Goal: Obtain resource: Download file/media

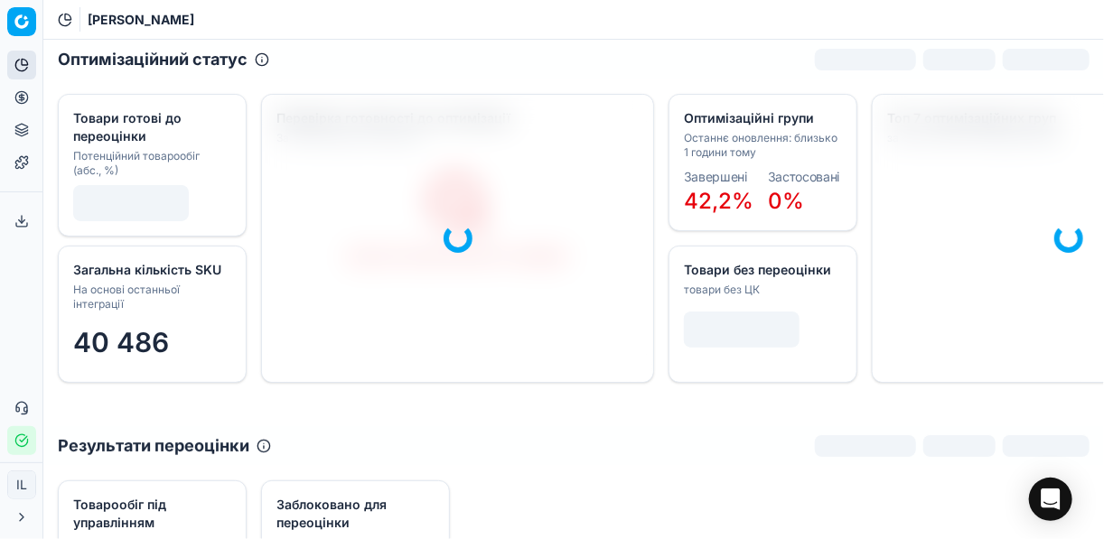
click at [23, 97] on icon at bounding box center [21, 97] width 14 height 14
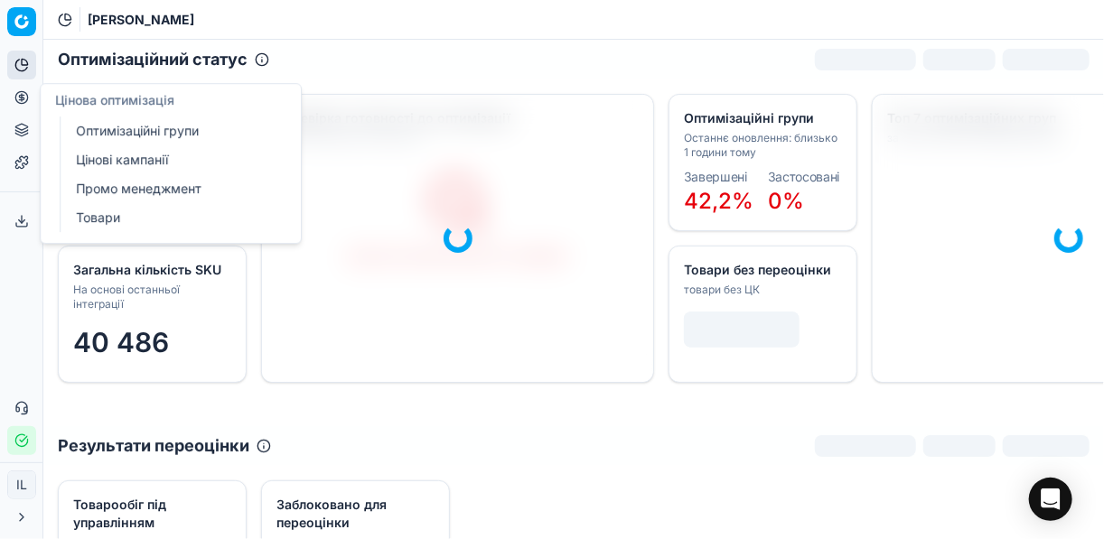
click at [118, 160] on link "Цінові кампанії" at bounding box center [174, 159] width 210 height 25
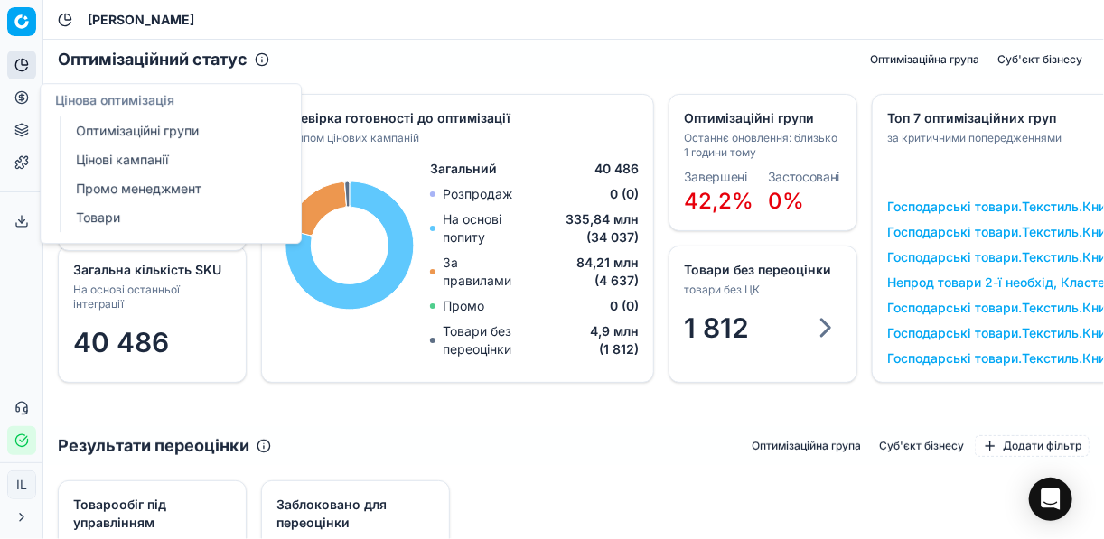
click at [134, 134] on link "Оптимізаційні групи" at bounding box center [174, 130] width 210 height 25
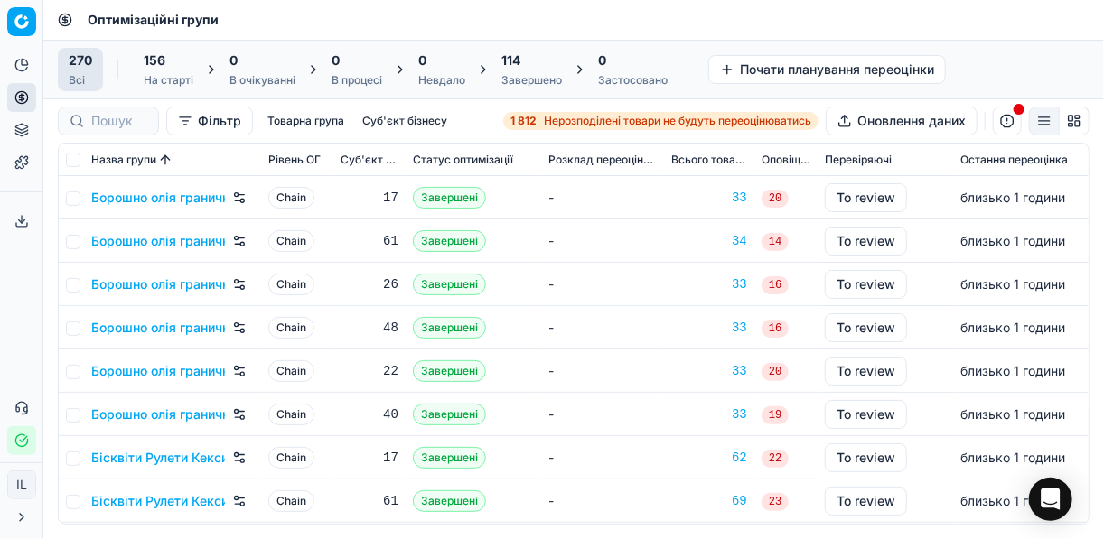
click at [524, 71] on div "114 Завершено" at bounding box center [531, 69] width 61 height 36
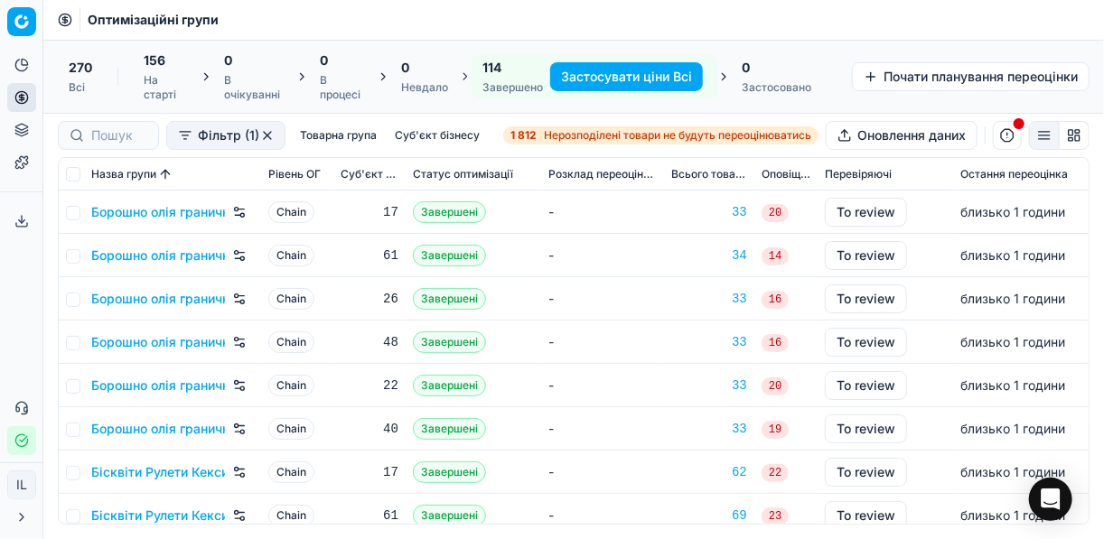
click at [613, 73] on button "Застосувати ціни Всі" at bounding box center [626, 76] width 153 height 29
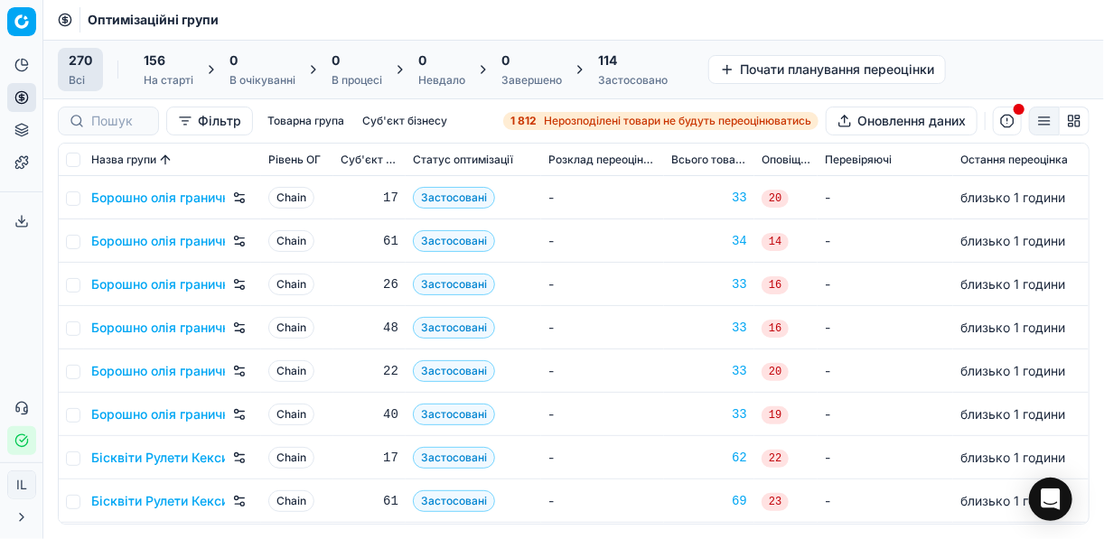
click at [629, 65] on div "114" at bounding box center [633, 60] width 70 height 18
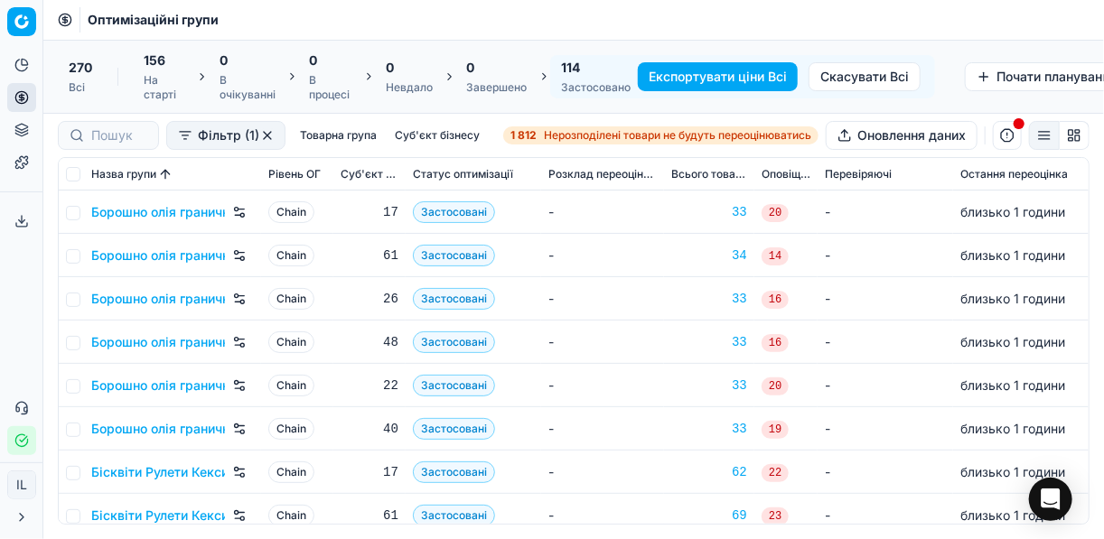
click at [698, 77] on button "Експортувати ціни Всі" at bounding box center [718, 76] width 160 height 29
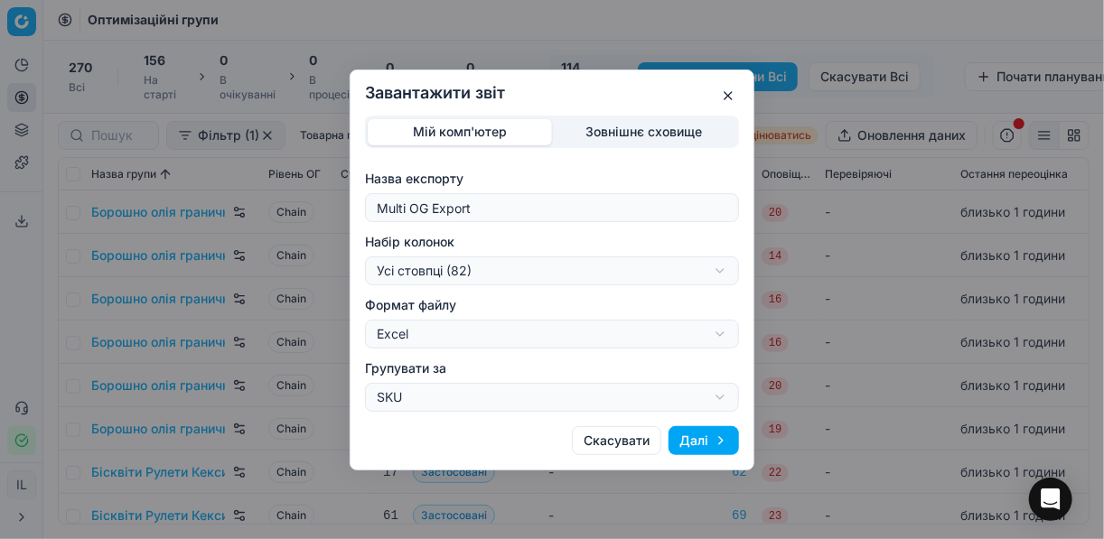
click at [721, 272] on div "Завантажити звіт Мій комп'ютер Зовнішнє сховище Назва експорту Multi OG Export …" at bounding box center [552, 269] width 1104 height 539
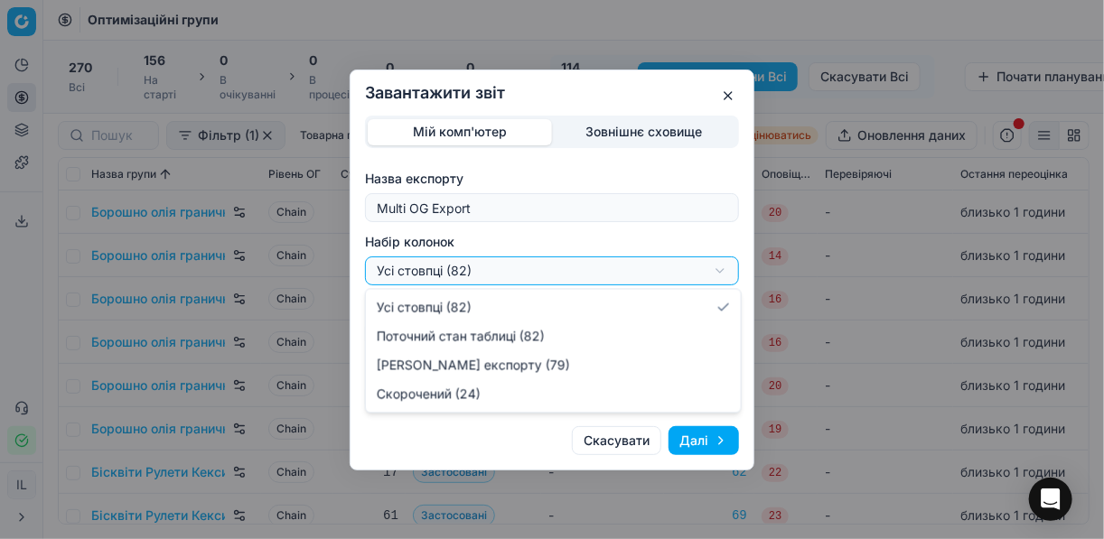
select select "a9134834-9553-4c73-ac5c-c823406624b7"
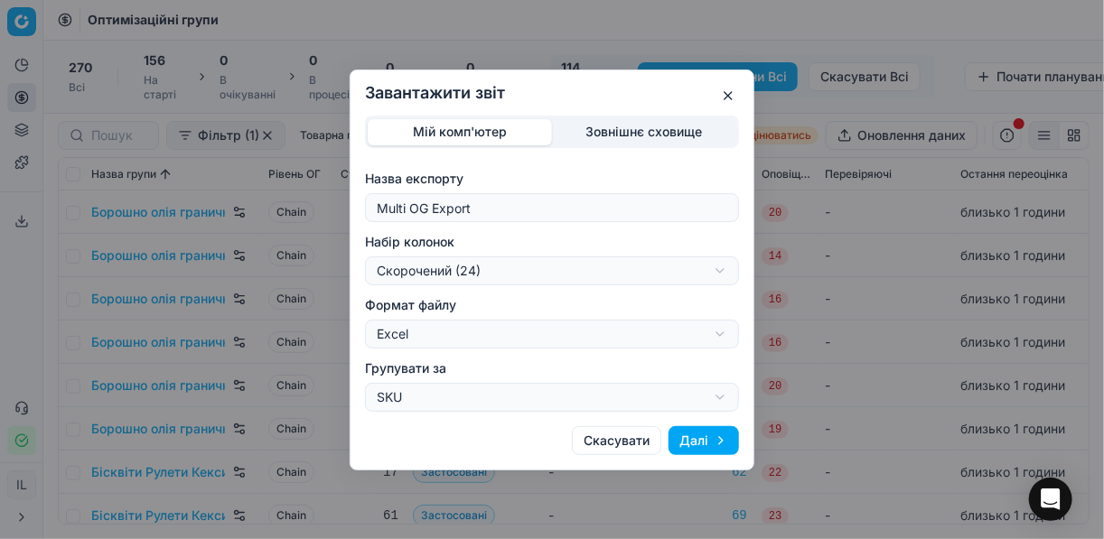
click at [702, 433] on button "Далі" at bounding box center [703, 440] width 70 height 29
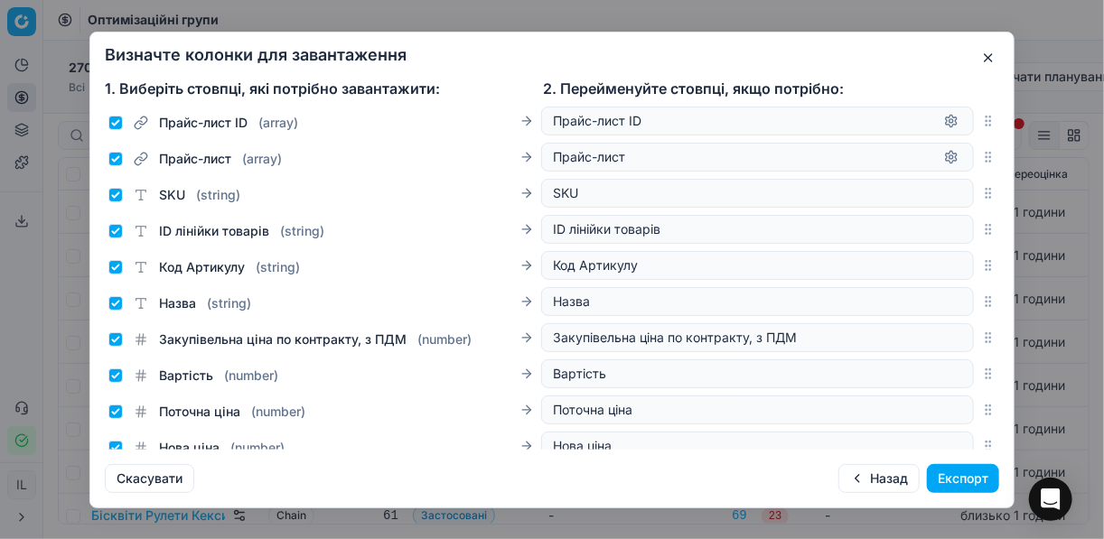
click at [966, 479] on button "Експорт" at bounding box center [963, 478] width 72 height 29
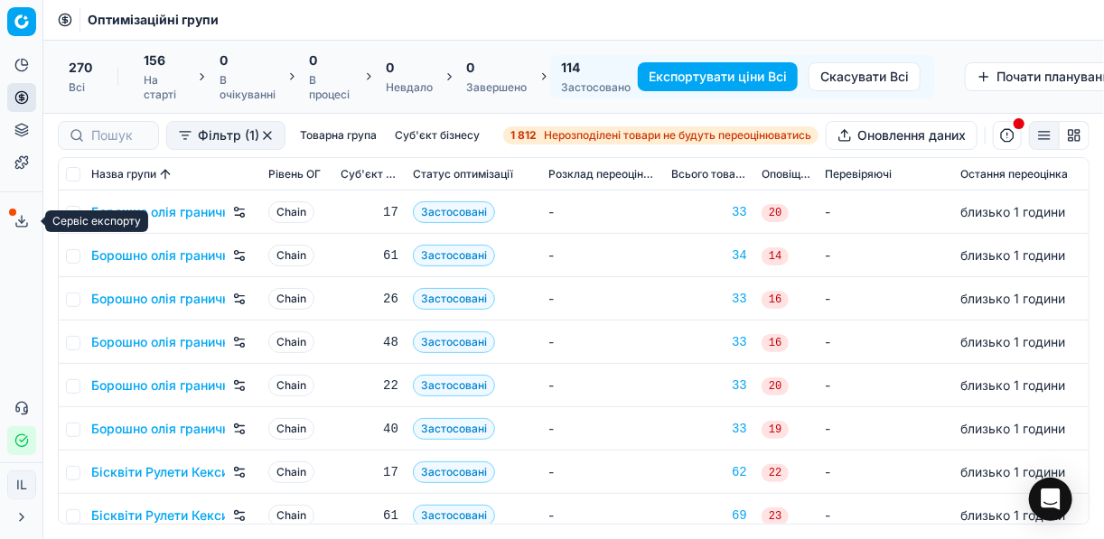
click at [24, 220] on polyline at bounding box center [22, 221] width 6 height 3
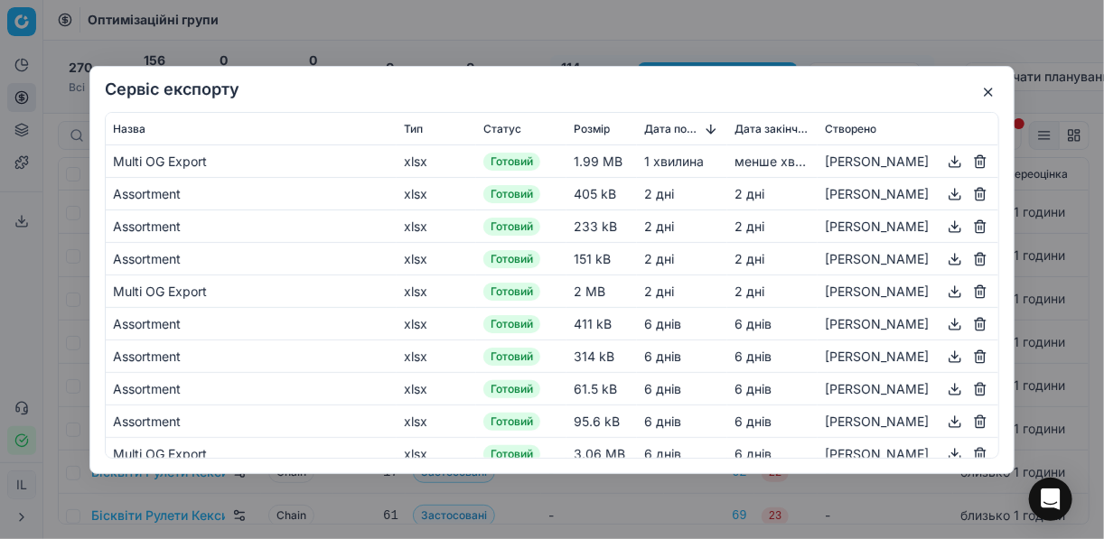
click at [944, 159] on button "button" at bounding box center [955, 161] width 22 height 22
drag, startPoint x: 707, startPoint y: 34, endPoint x: 855, endPoint y: 65, distance: 151.3
click at [707, 34] on div "Сервіс експорту Назва Тип Статус Розмір Дата початку Дата закінчення Створено M…" at bounding box center [552, 269] width 1104 height 539
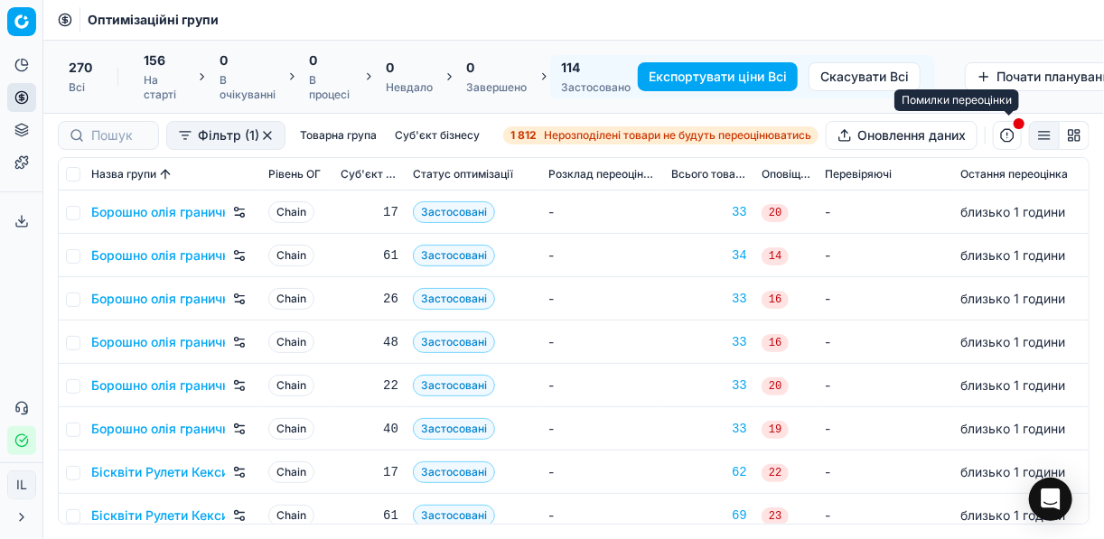
click at [1007, 135] on button "button" at bounding box center [1007, 135] width 29 height 29
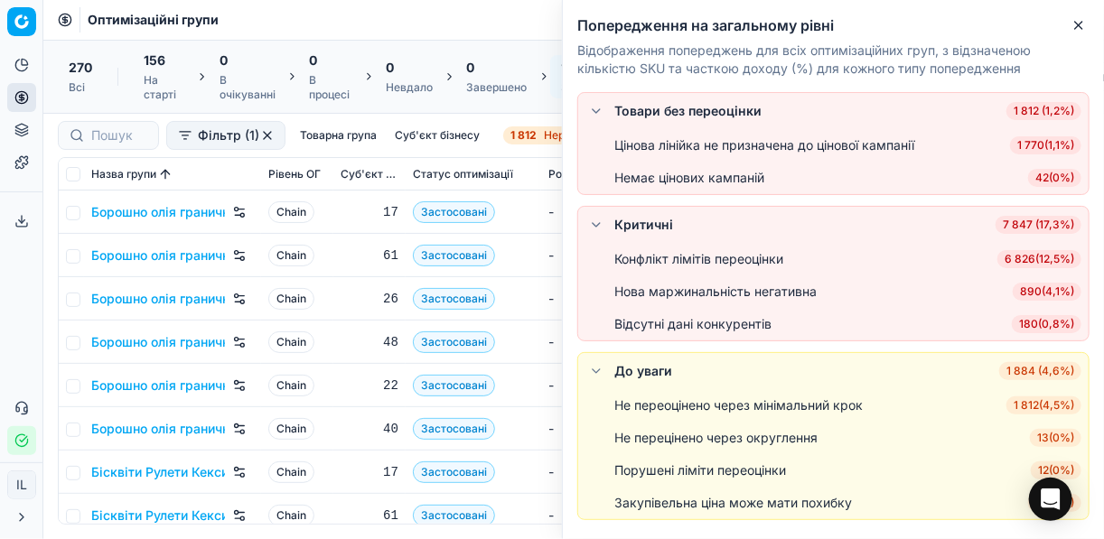
click at [997, 257] on span "6 826 ( 12,5% )" at bounding box center [1039, 259] width 84 height 18
click at [997, 257] on body "Pricing platform Аналітика Цінова оптимізація Асортимент продукції Шаблони Серв…" at bounding box center [552, 269] width 1104 height 539
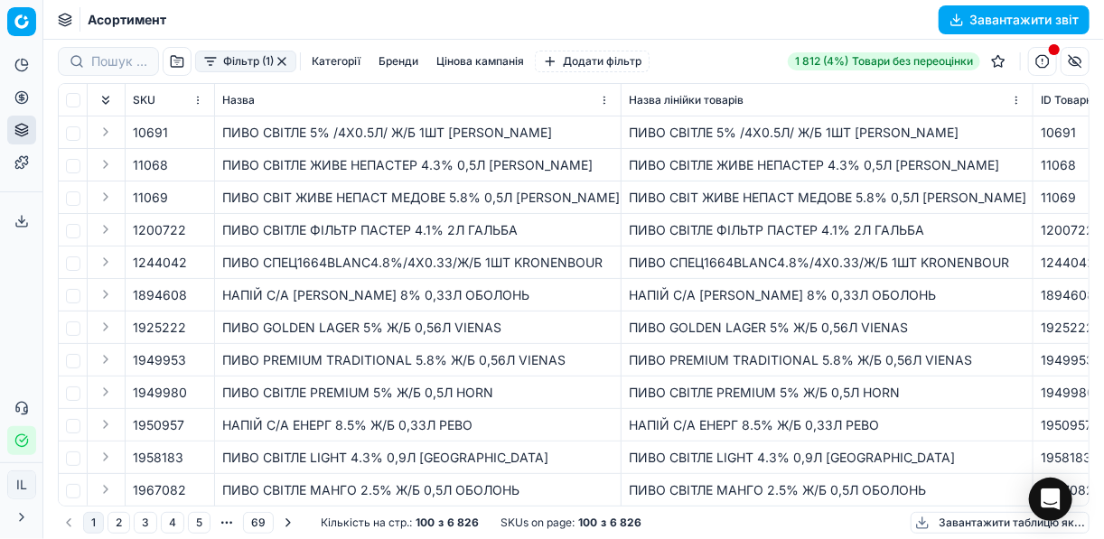
click at [327, 62] on button "Категорії" at bounding box center [335, 62] width 63 height 22
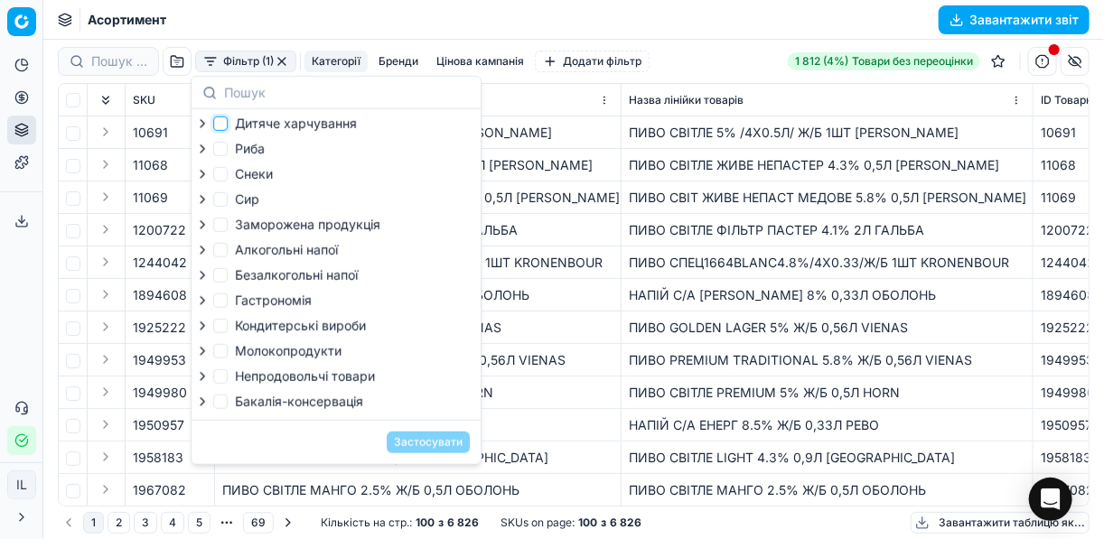
click at [219, 123] on input "Дитяче харчування" at bounding box center [220, 124] width 14 height 14
checkbox input "true"
click at [221, 331] on input "Кондитерськi вироби" at bounding box center [220, 326] width 14 height 14
checkbox input "true"
click at [401, 449] on button "Застосувати" at bounding box center [428, 443] width 83 height 22
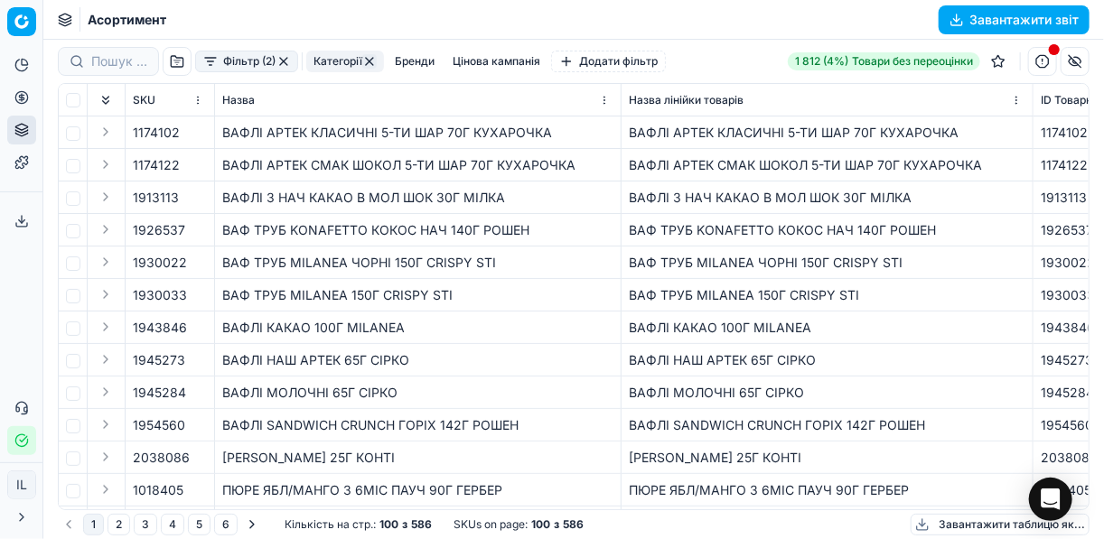
click at [956, 18] on button "Завантажити звіт" at bounding box center [1013, 19] width 151 height 29
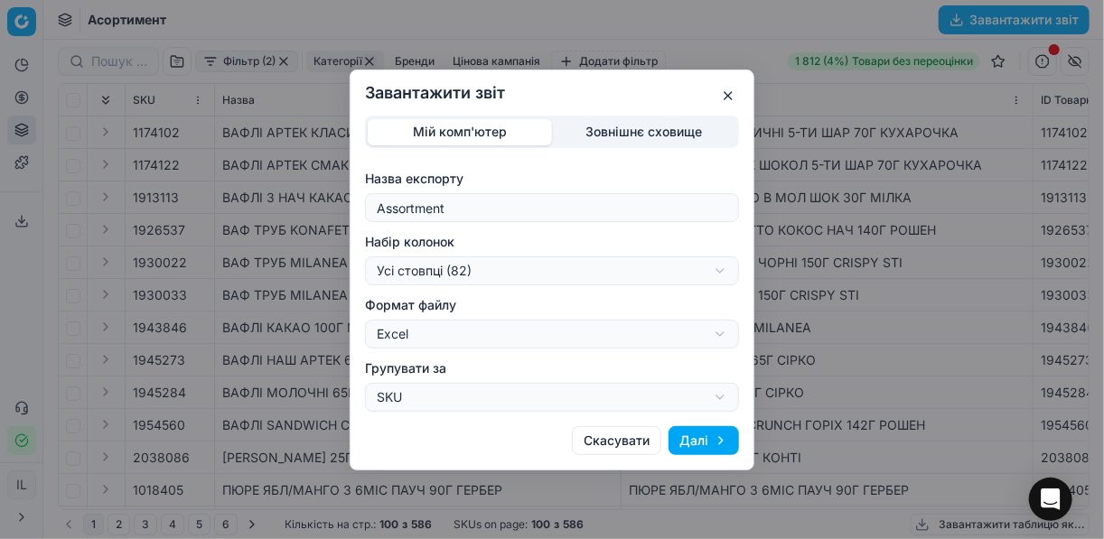
click at [723, 272] on div "Завантажити звіт Мій комп'ютер Зовнішнє сховище Назва експорту Assortment Набір…" at bounding box center [552, 269] width 1104 height 539
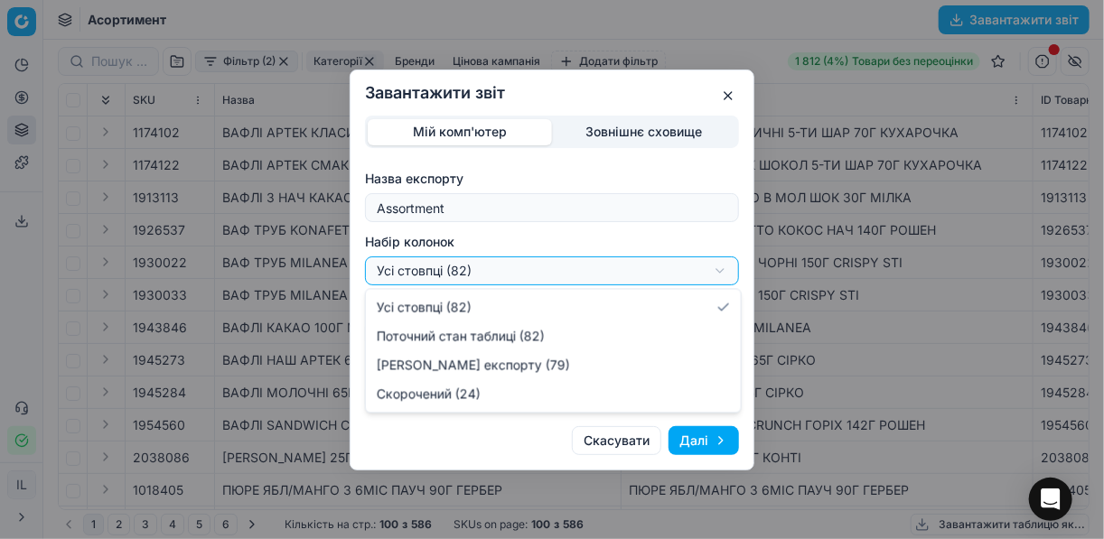
select select "a9134834-9553-4c73-ac5c-c823406624b7"
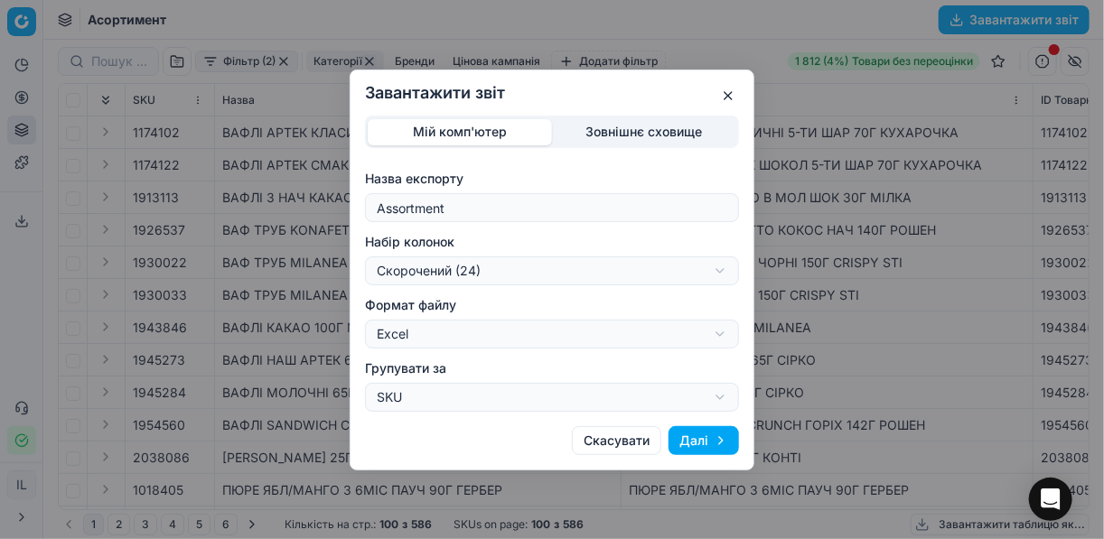
click at [702, 436] on button "Далі" at bounding box center [703, 440] width 70 height 29
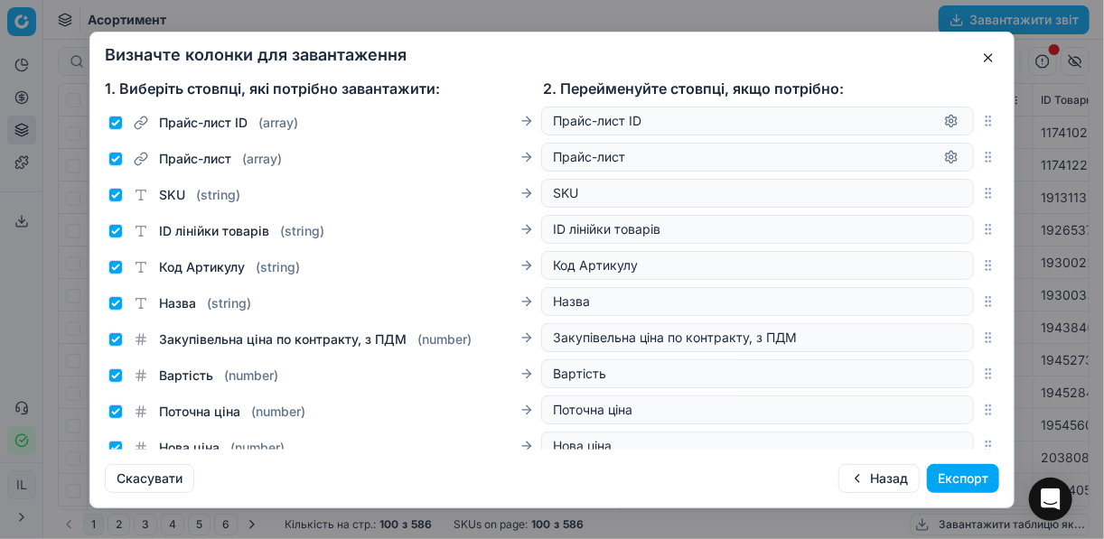
click at [947, 476] on button "Експорт" at bounding box center [963, 478] width 72 height 29
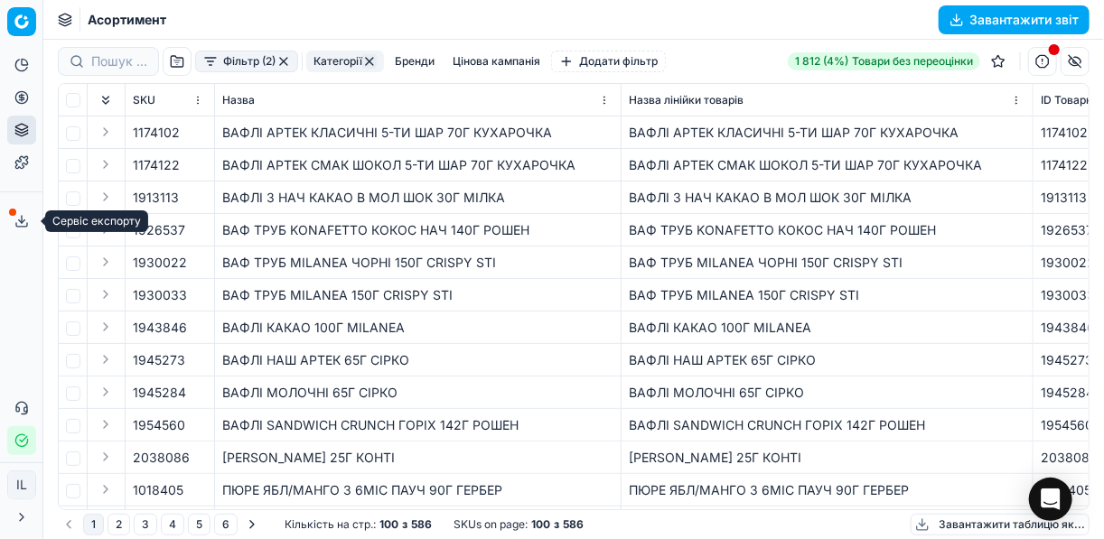
click at [25, 223] on icon at bounding box center [21, 221] width 14 height 14
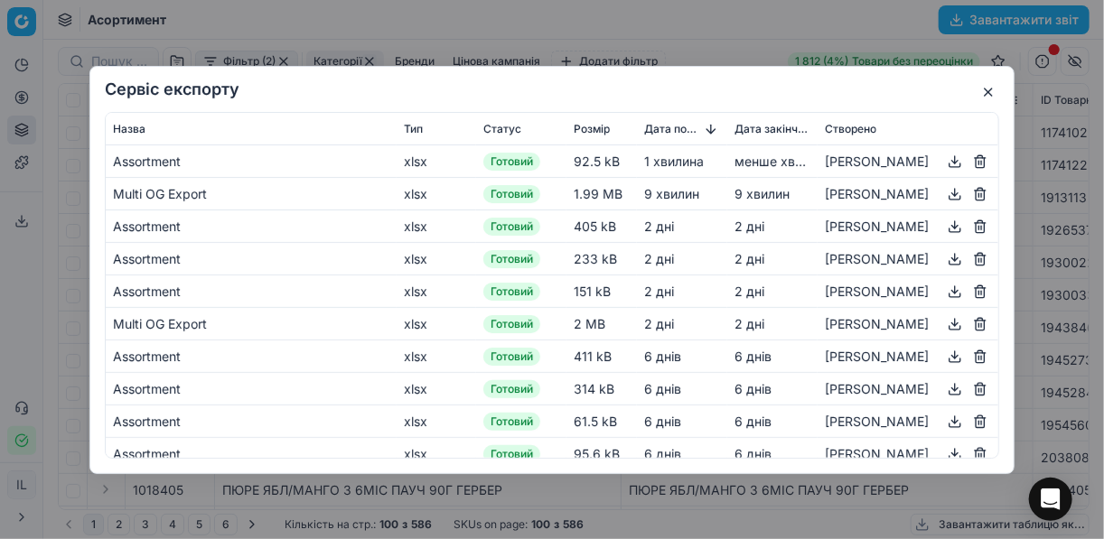
click at [945, 160] on button "button" at bounding box center [955, 161] width 22 height 22
click at [733, 33] on div "Сервіс експорту Назва Тип Статус Розмір Дата початку Дата закінчення Створено A…" at bounding box center [552, 269] width 1104 height 539
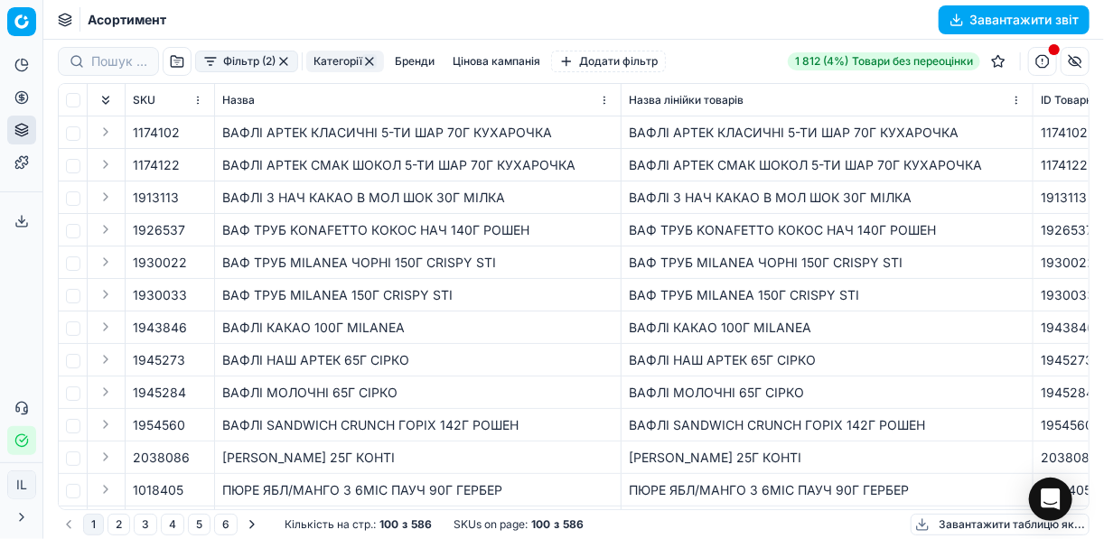
click at [281, 60] on button "button" at bounding box center [283, 61] width 14 height 14
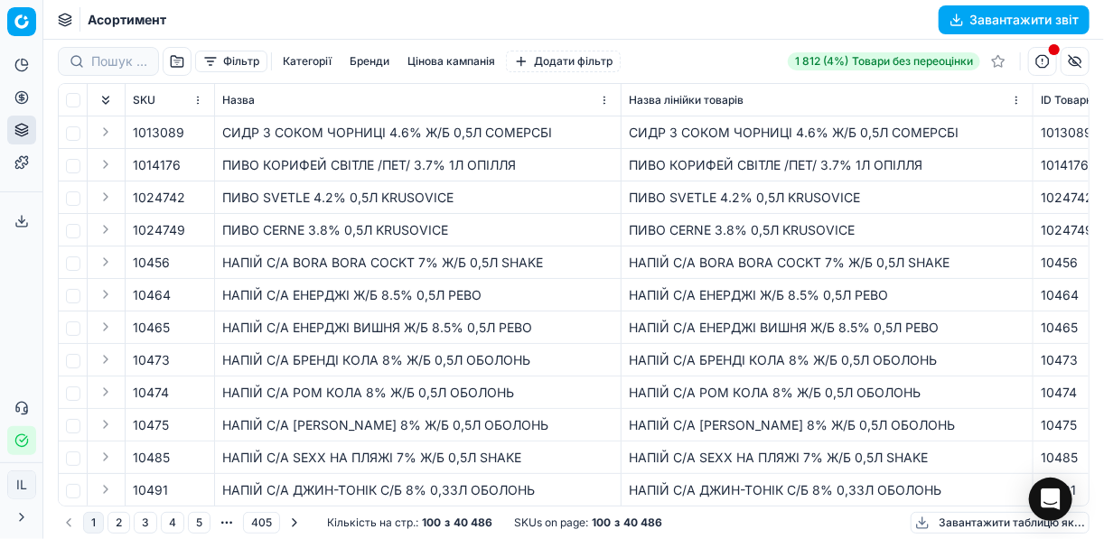
click at [1043, 65] on button "button" at bounding box center [1042, 61] width 29 height 29
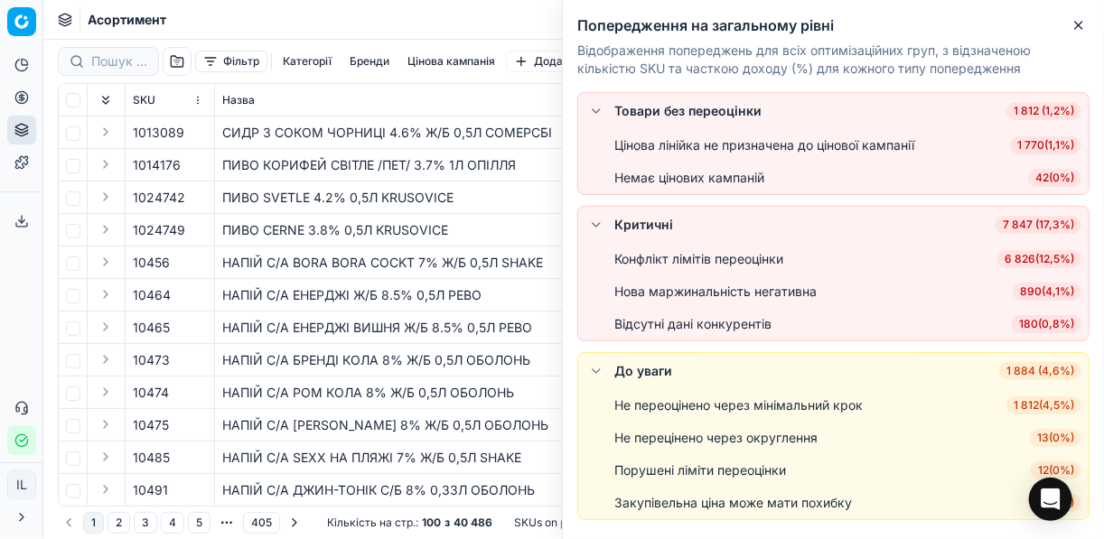
click at [1022, 262] on span "6 826 ( 12,5% )" at bounding box center [1039, 259] width 84 height 18
click at [1022, 262] on div "Конфлікт лімітів переоцінки 6 826 ( 12,5% )" at bounding box center [847, 259] width 467 height 18
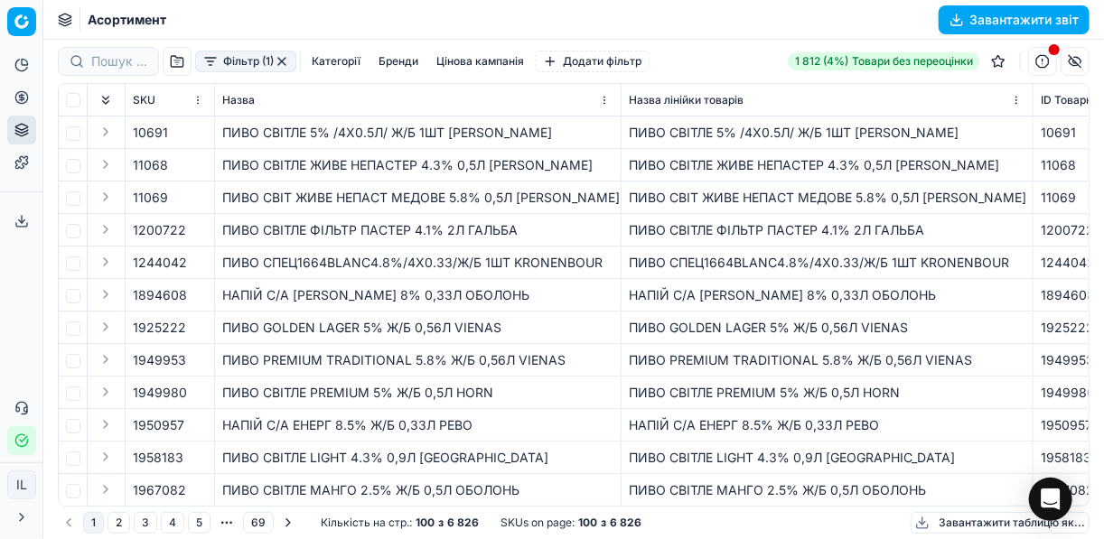
click at [322, 62] on button "Категорії" at bounding box center [335, 62] width 63 height 22
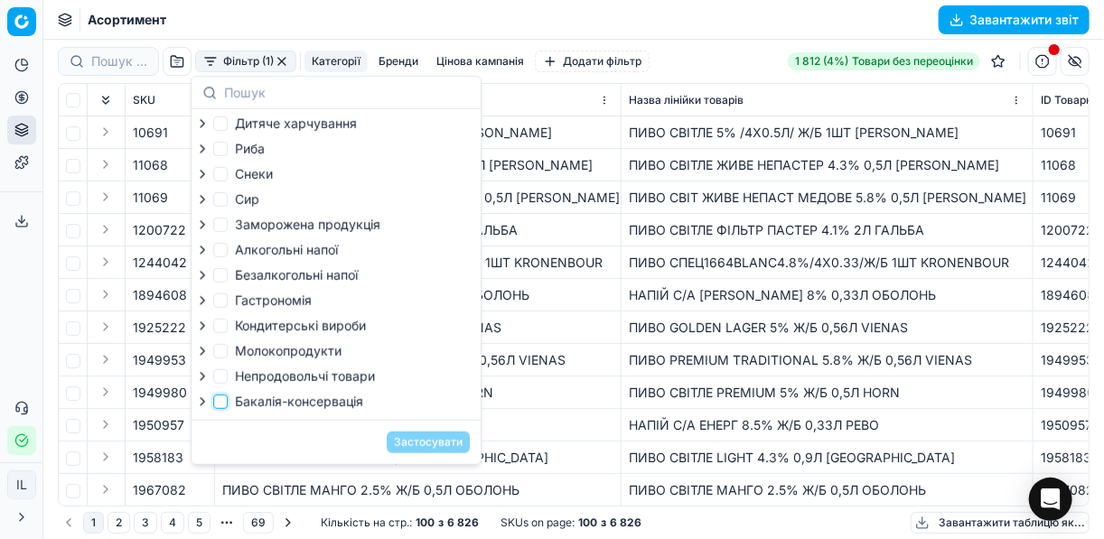
click at [219, 406] on input "Бакалія-консервація" at bounding box center [220, 402] width 14 height 14
checkbox input "true"
click at [424, 452] on button "Застосувати" at bounding box center [428, 443] width 83 height 22
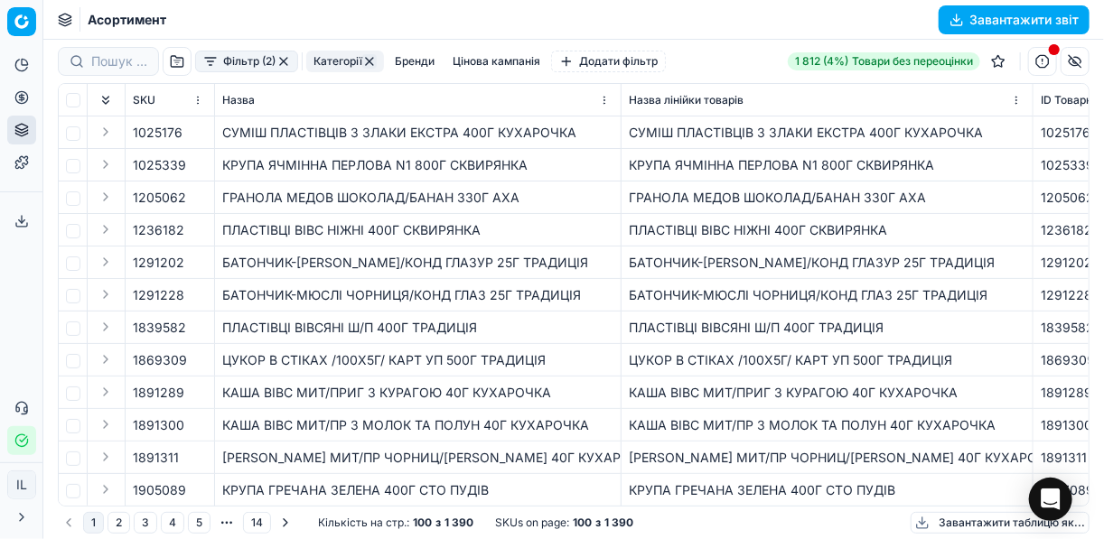
click at [950, 12] on button "Завантажити звіт" at bounding box center [1013, 19] width 151 height 29
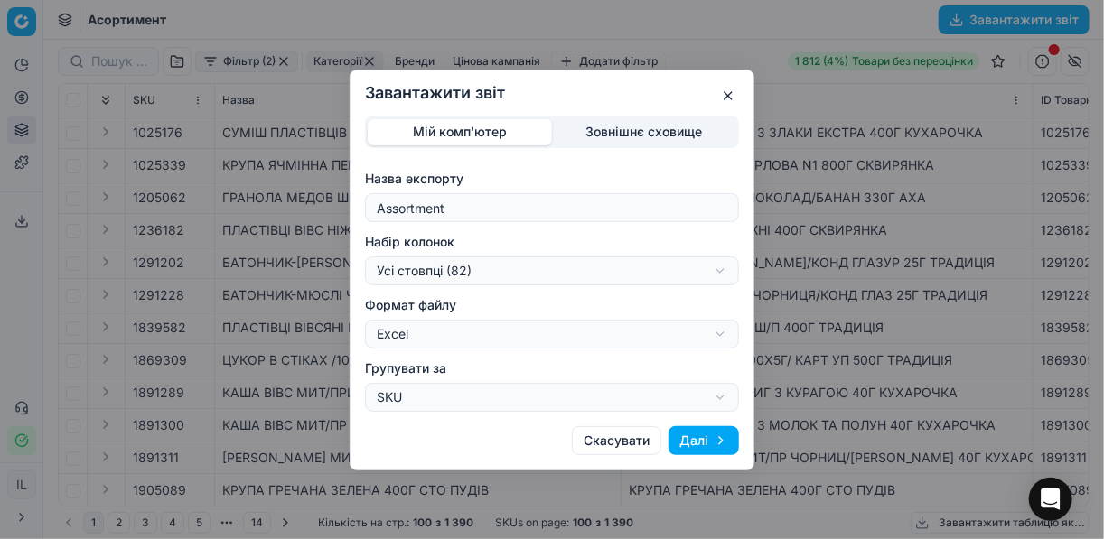
click at [719, 267] on div "Завантажити звіт Мій комп'ютер Зовнішнє сховище Назва експорту Assortment Набір…" at bounding box center [552, 269] width 1104 height 539
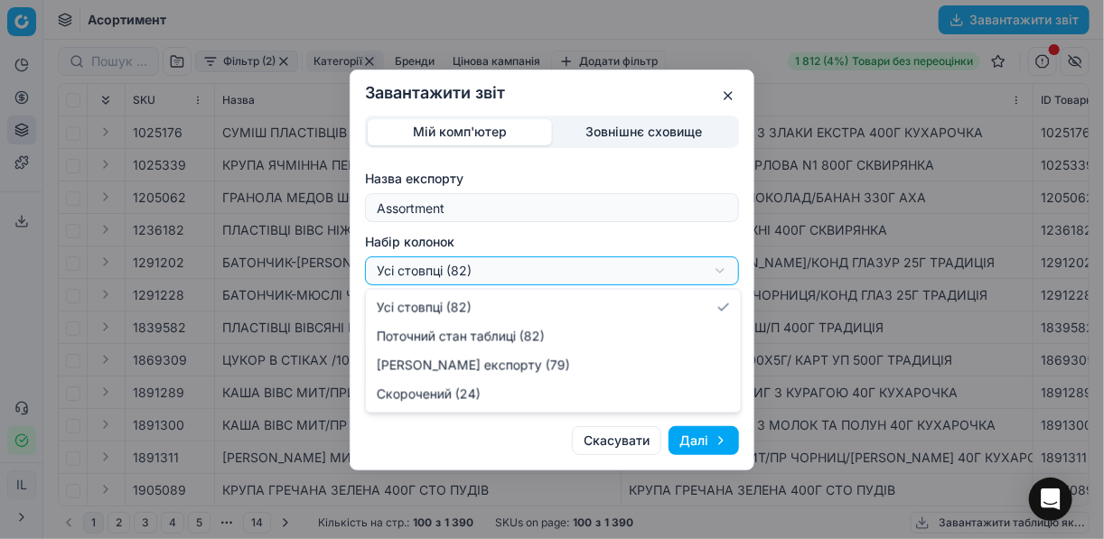
select select "a9134834-9553-4c73-ac5c-c823406624b7"
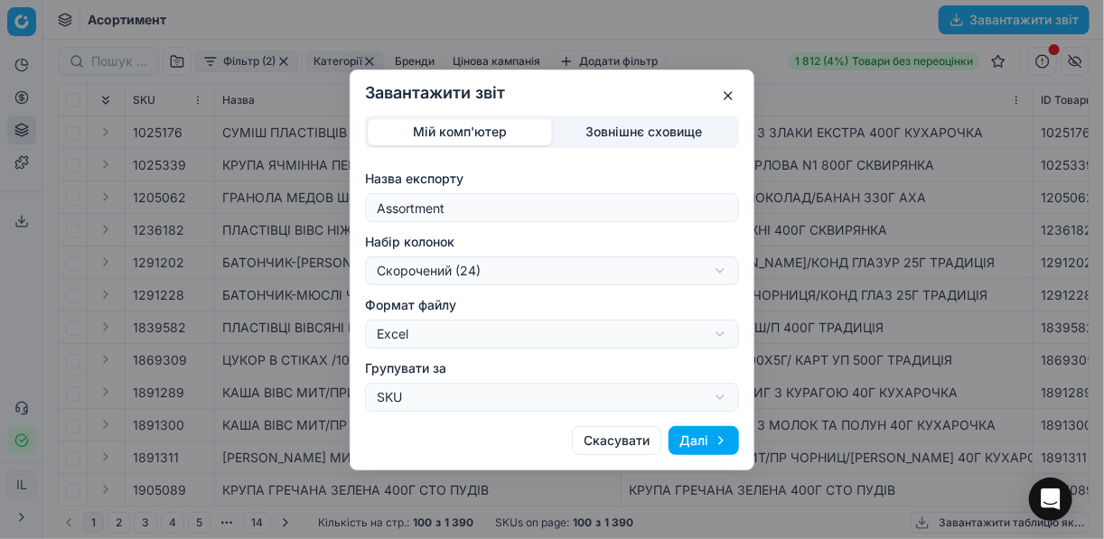
click at [719, 442] on button "Далі" at bounding box center [703, 440] width 70 height 29
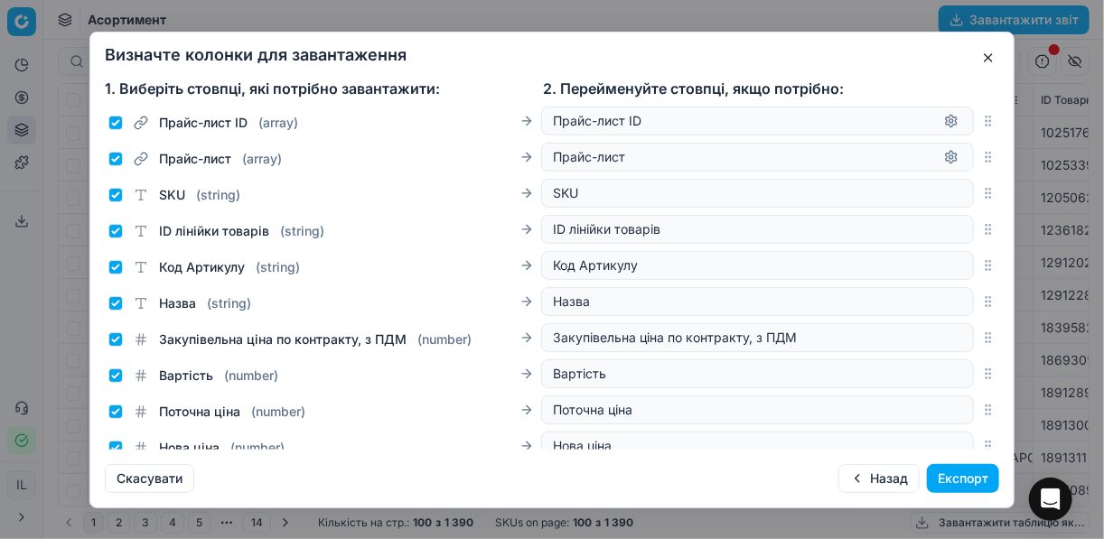
click at [954, 480] on button "Експорт" at bounding box center [963, 478] width 72 height 29
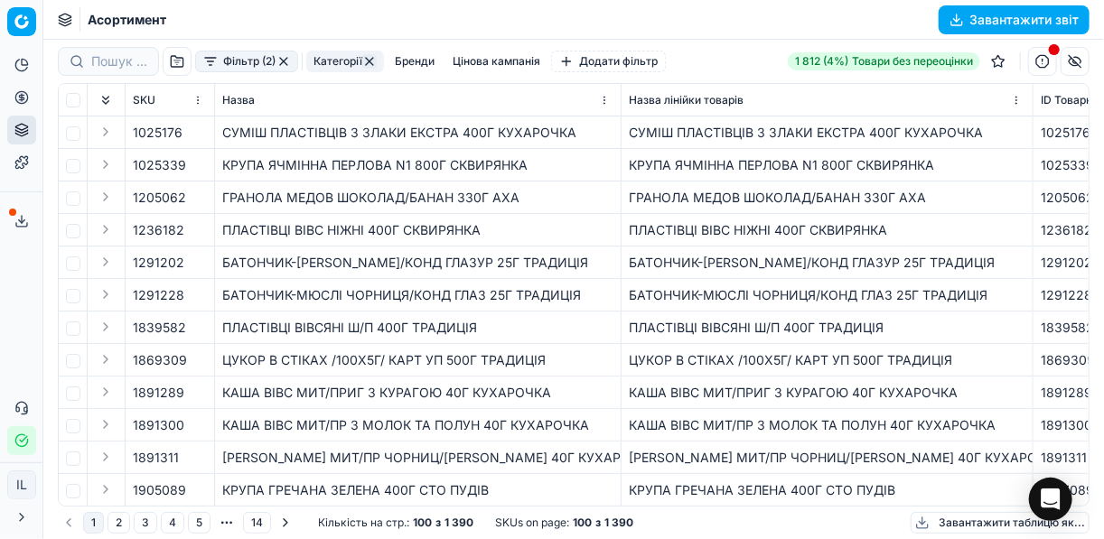
click at [23, 219] on icon at bounding box center [21, 221] width 14 height 14
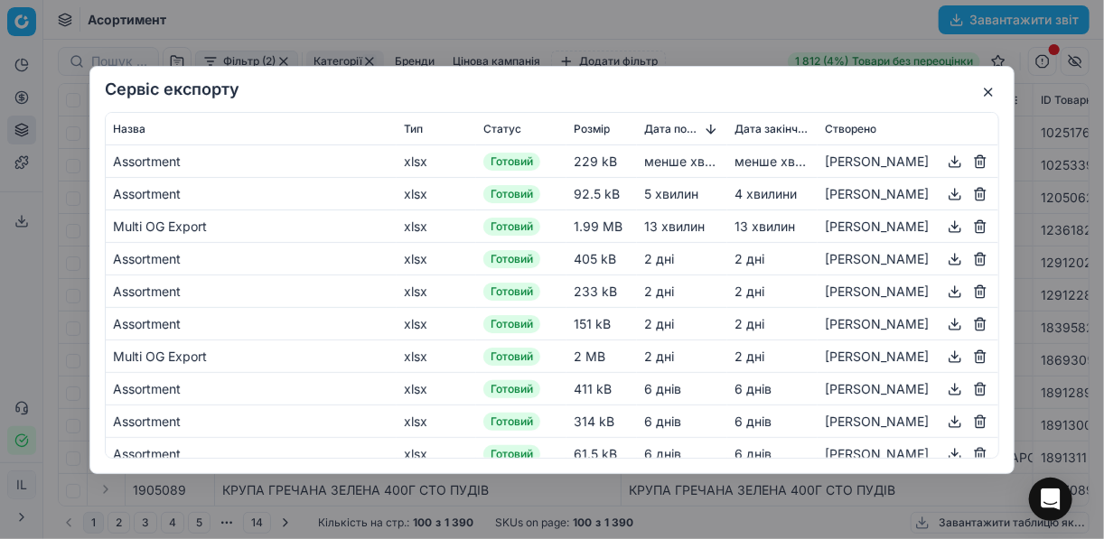
click at [944, 156] on button "button" at bounding box center [955, 161] width 22 height 22
drag, startPoint x: 679, startPoint y: 34, endPoint x: 1045, endPoint y: 1, distance: 367.3
click at [679, 34] on div "Сервіс експорту Назва Тип Статус Розмір Дата початку Дата закінчення Створено A…" at bounding box center [552, 269] width 1104 height 539
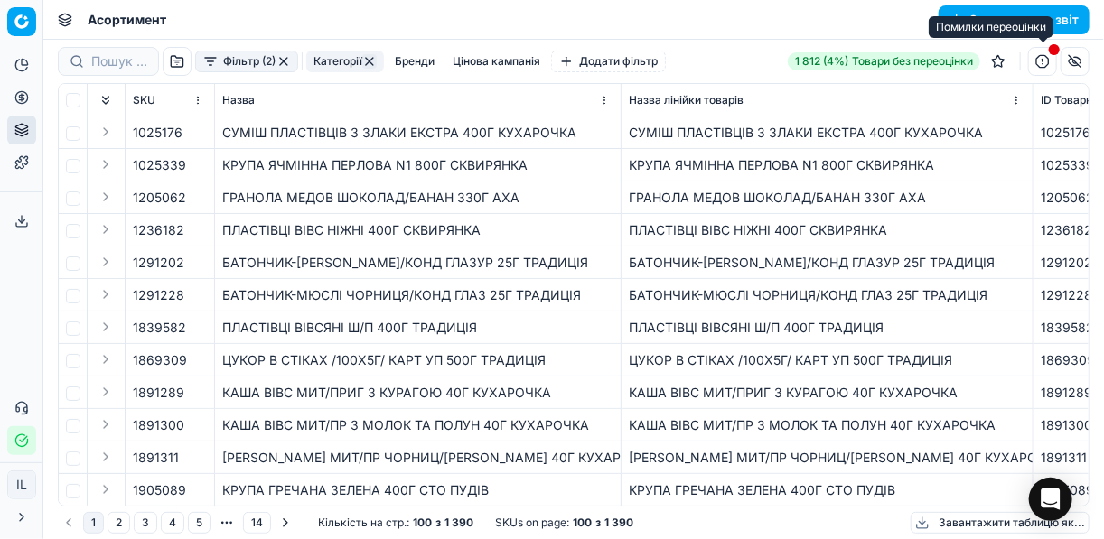
click at [1040, 63] on button "button" at bounding box center [1042, 61] width 29 height 29
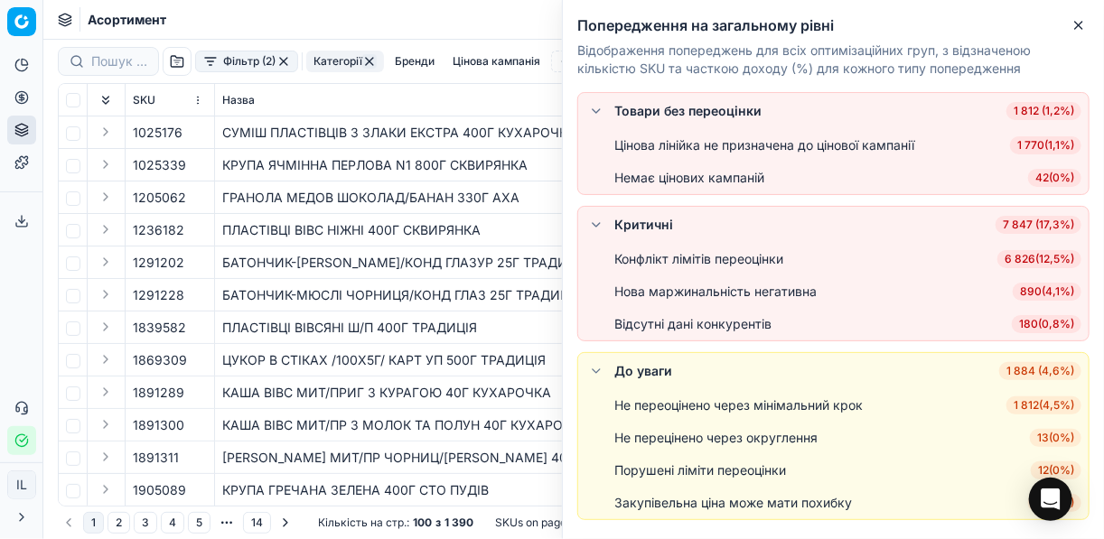
click at [281, 64] on button "button" at bounding box center [283, 61] width 14 height 14
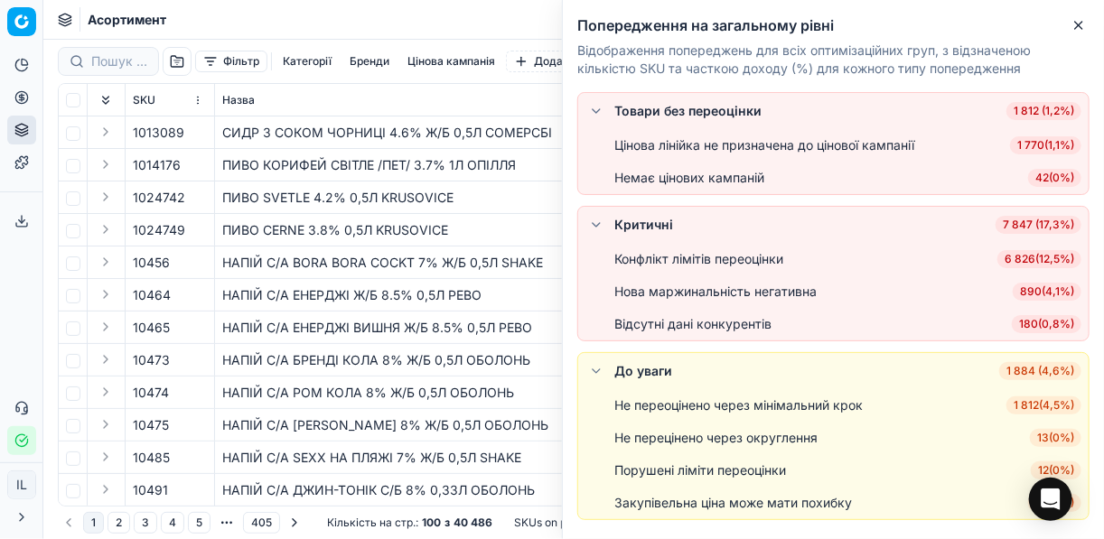
drag, startPoint x: 1033, startPoint y: 326, endPoint x: 1012, endPoint y: 308, distance: 27.5
click at [1018, 312] on li "Відсутні дані конкурентів 180 ( 0,8% )" at bounding box center [833, 324] width 510 height 33
click at [1021, 291] on span "890 ( 4,1% )" at bounding box center [1046, 292] width 69 height 18
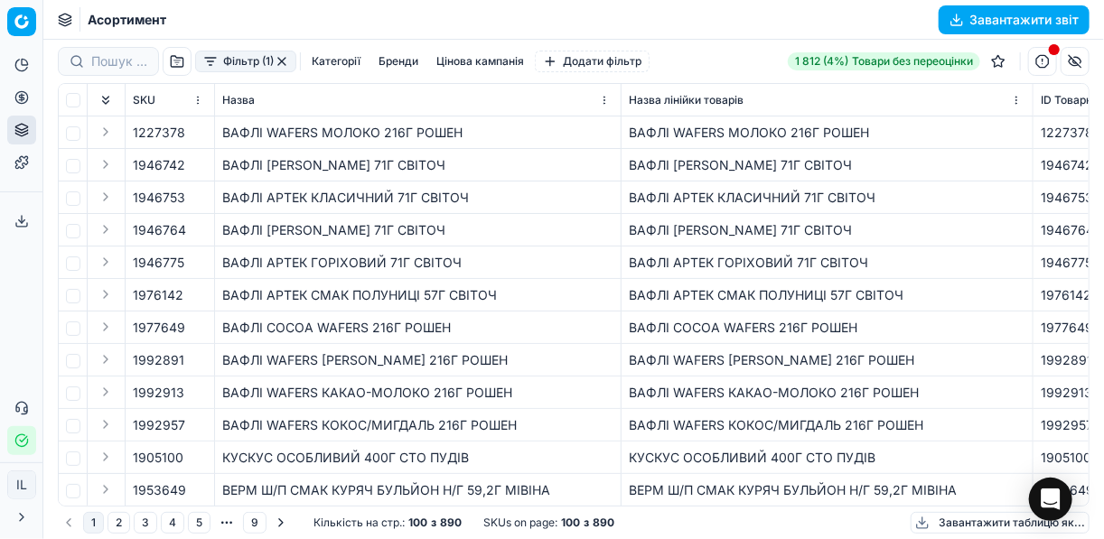
click at [956, 14] on button "Завантажити звіт" at bounding box center [1013, 19] width 151 height 29
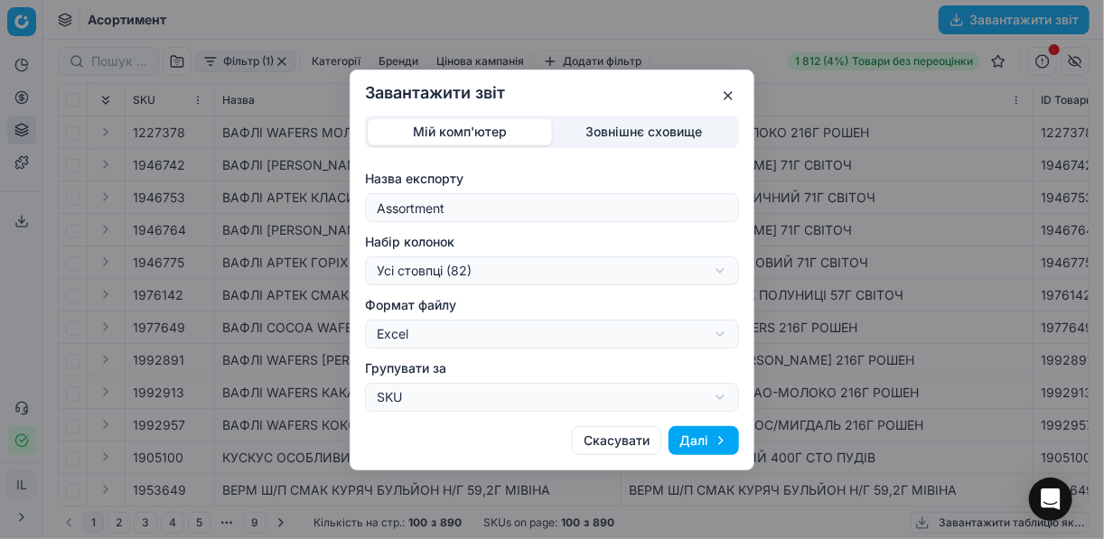
click at [704, 442] on button "Далі" at bounding box center [703, 440] width 70 height 29
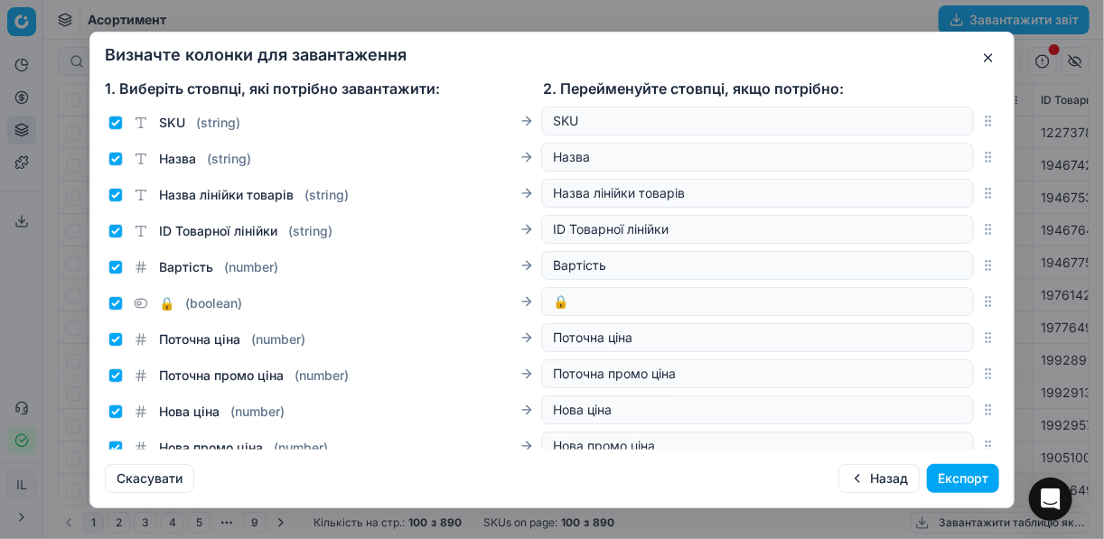
click at [965, 473] on button "Експорт" at bounding box center [963, 478] width 72 height 29
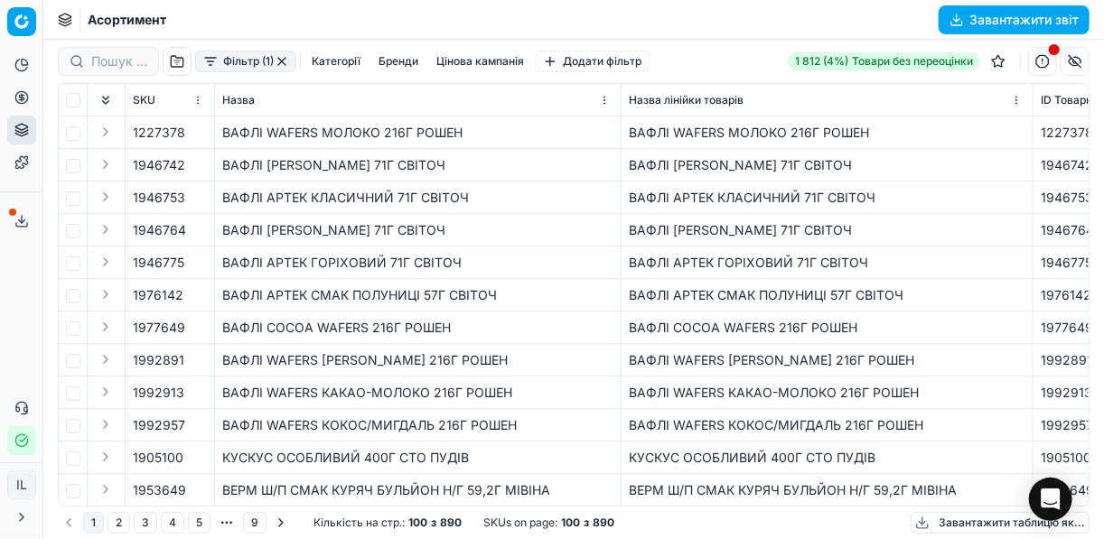
click at [19, 217] on icon at bounding box center [21, 221] width 14 height 14
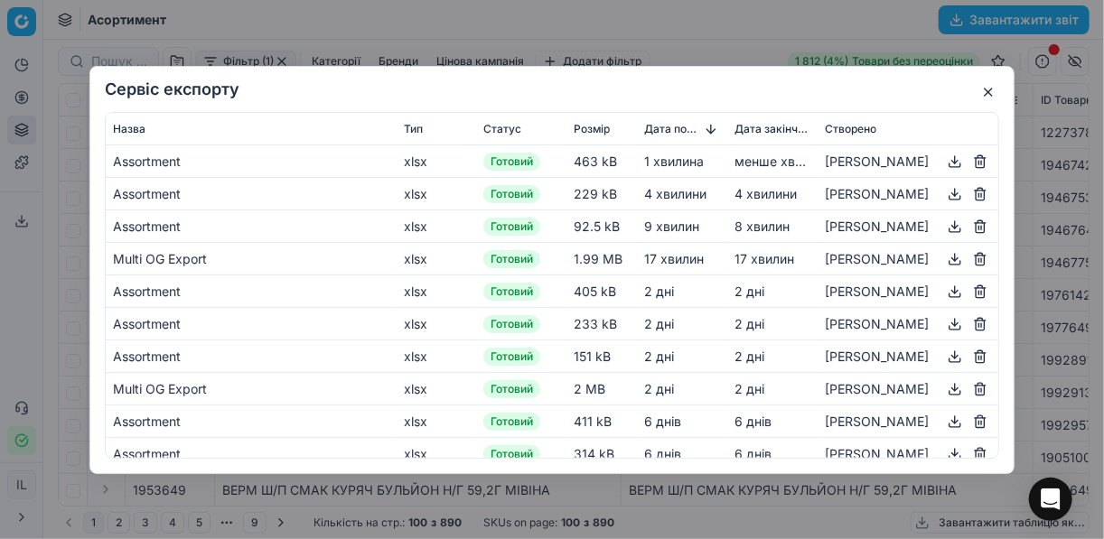
click at [944, 156] on button "button" at bounding box center [955, 161] width 22 height 22
click at [980, 83] on button "button" at bounding box center [988, 92] width 22 height 22
